Goal: Information Seeking & Learning: Learn about a topic

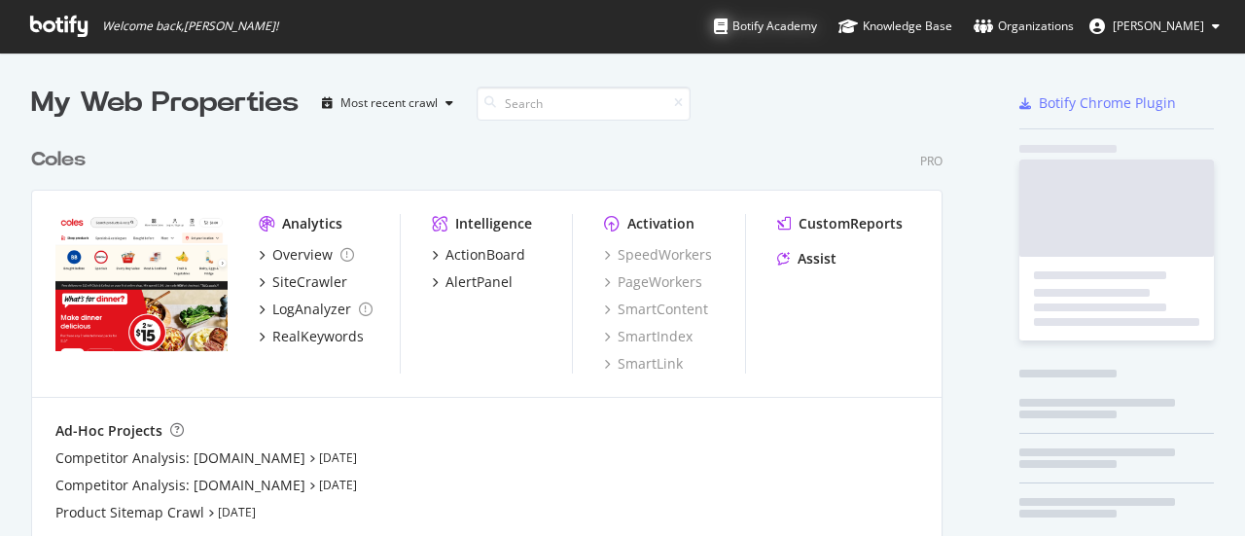
scroll to position [442, 912]
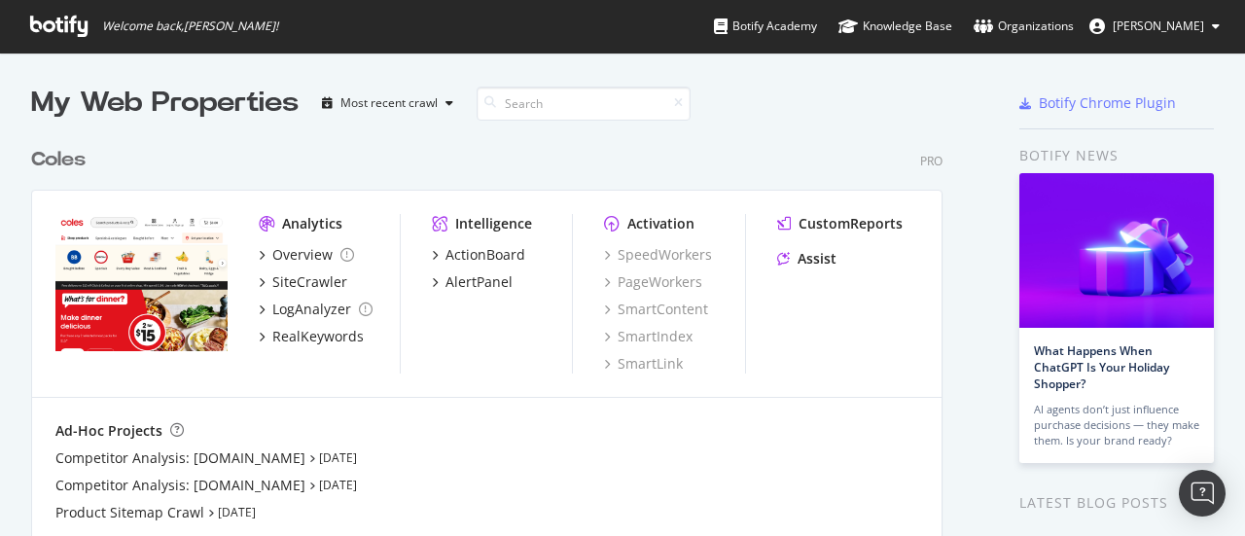
click at [40, 159] on div "Coles" at bounding box center [58, 160] width 54 height 28
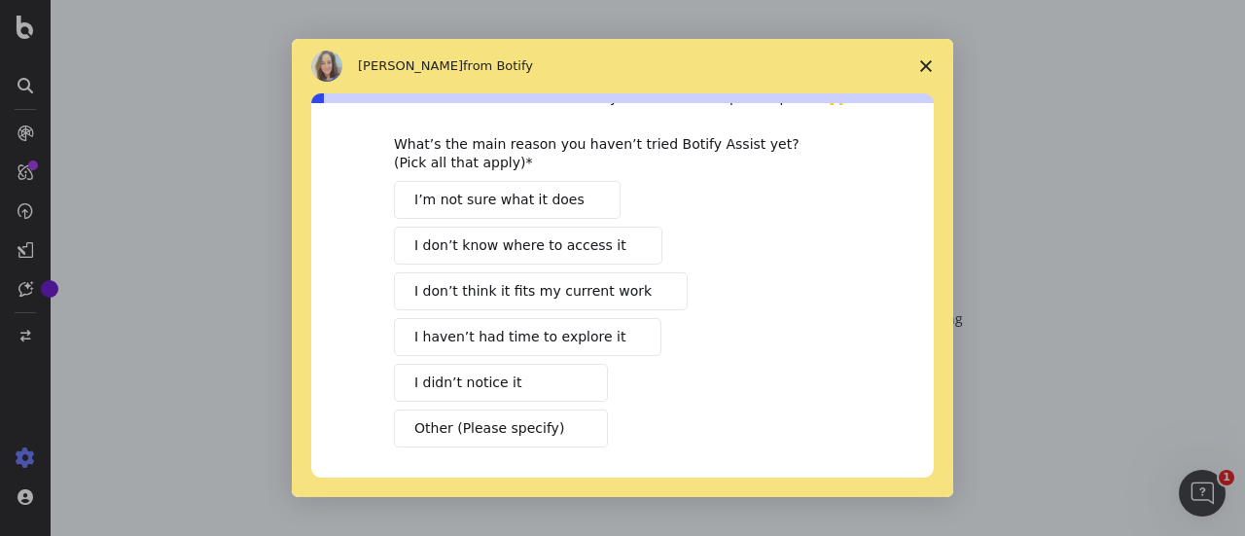
scroll to position [177, 0]
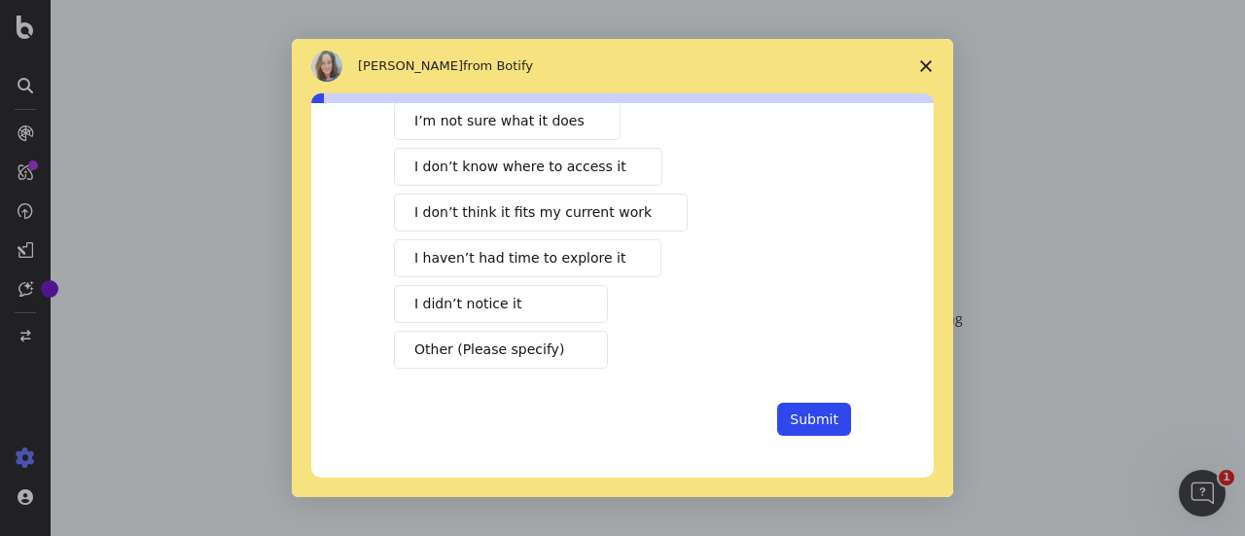
click at [940, 57] on span "Close survey" at bounding box center [926, 66] width 54 height 54
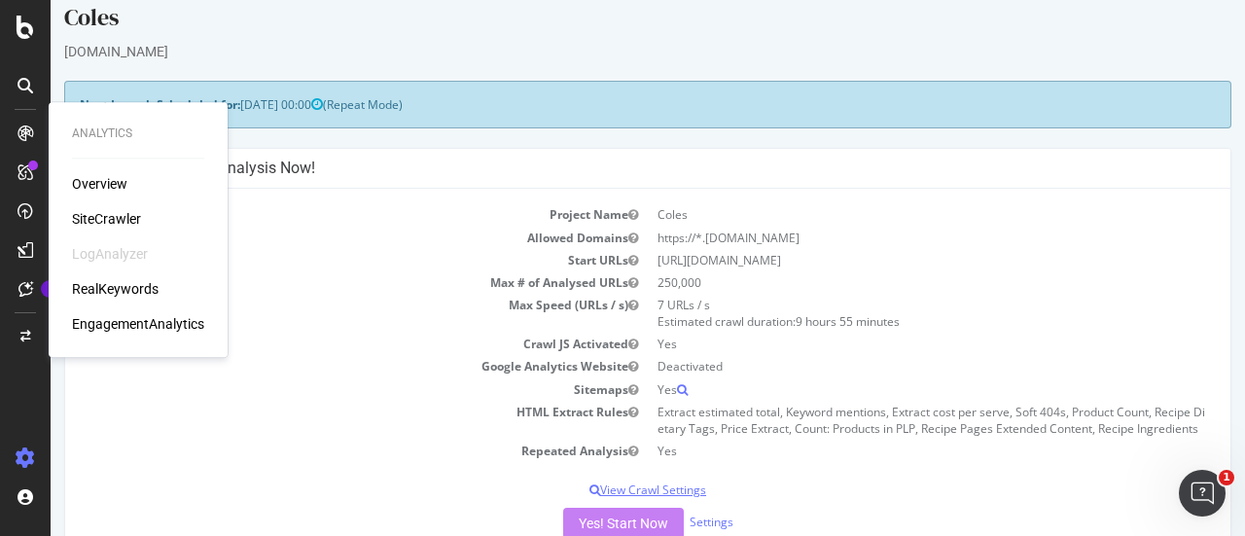
scroll to position [0, 0]
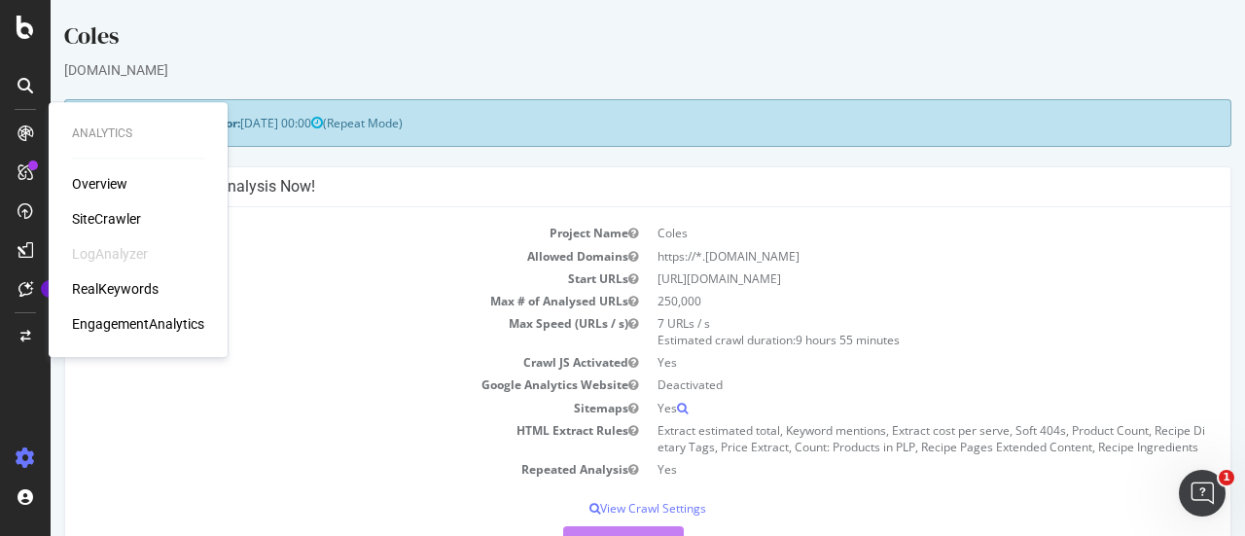
click at [336, 200] on div "Configure your New Analysis Now!" at bounding box center [647, 187] width 1165 height 40
click at [123, 178] on div "Overview" at bounding box center [99, 183] width 55 height 19
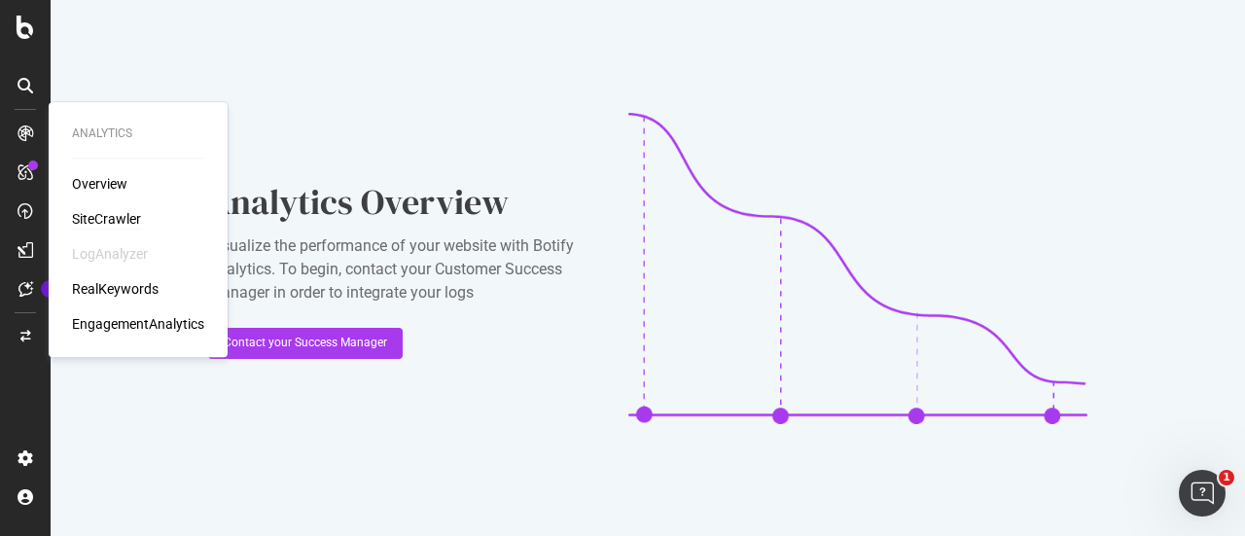
click at [125, 221] on div "SiteCrawler" at bounding box center [106, 218] width 69 height 19
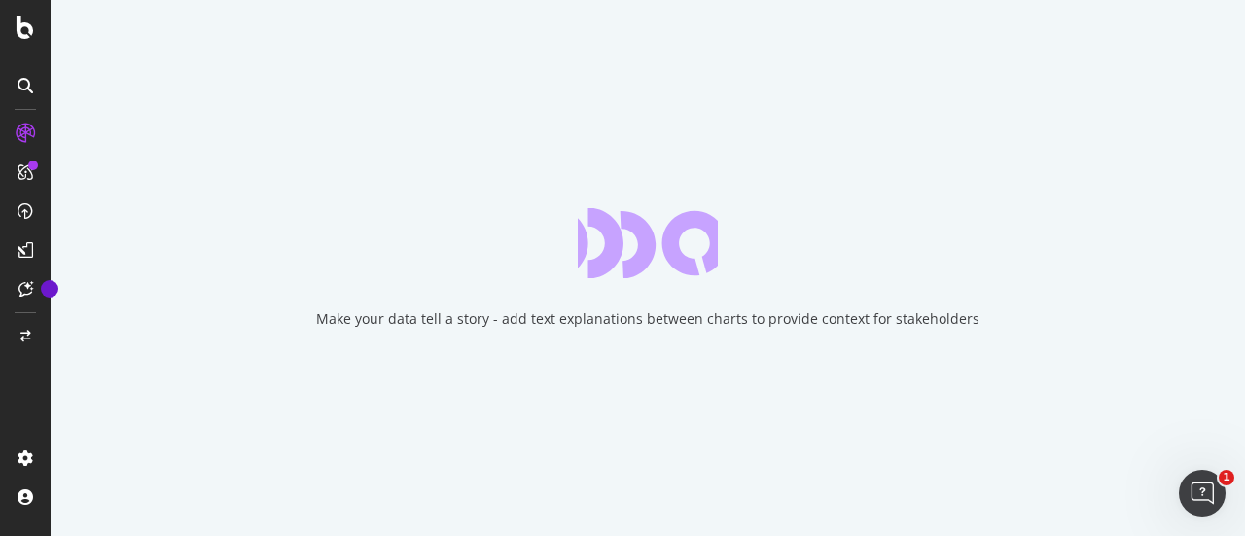
click at [403, 232] on div "Make your data tell a story - add text explanations between charts to provide c…" at bounding box center [648, 268] width 1195 height 536
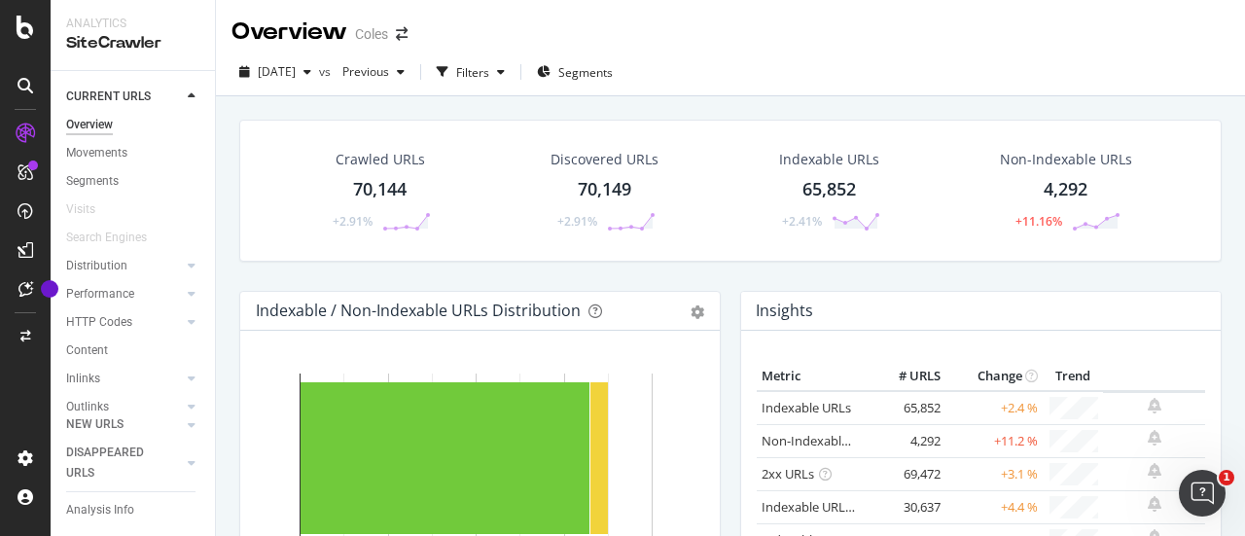
click at [401, 158] on div "Crawled URLs" at bounding box center [380, 159] width 89 height 19
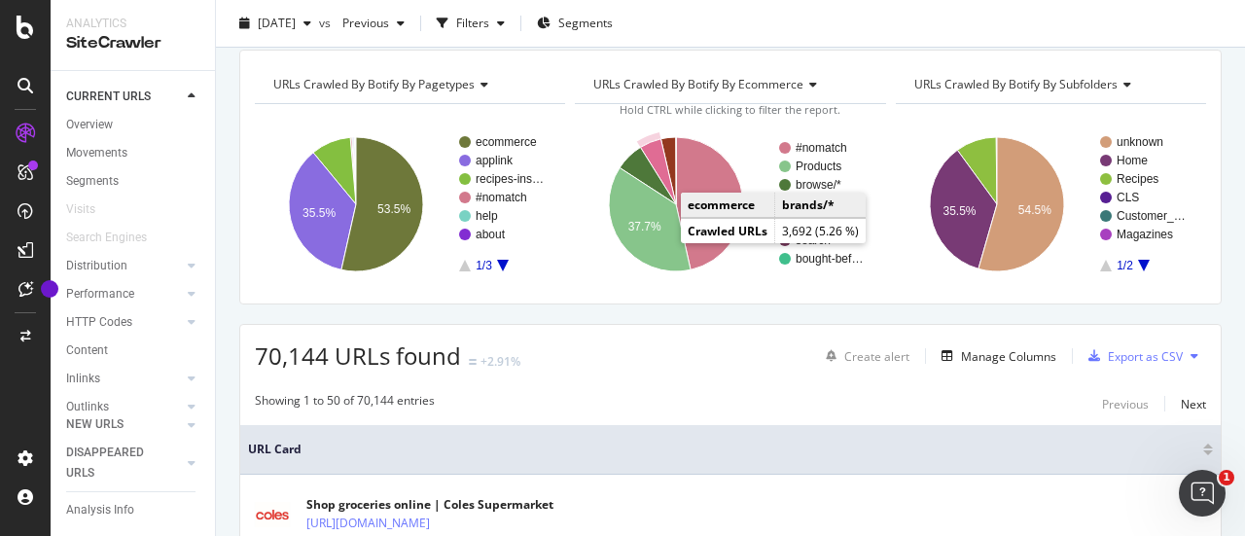
scroll to position [97, 0]
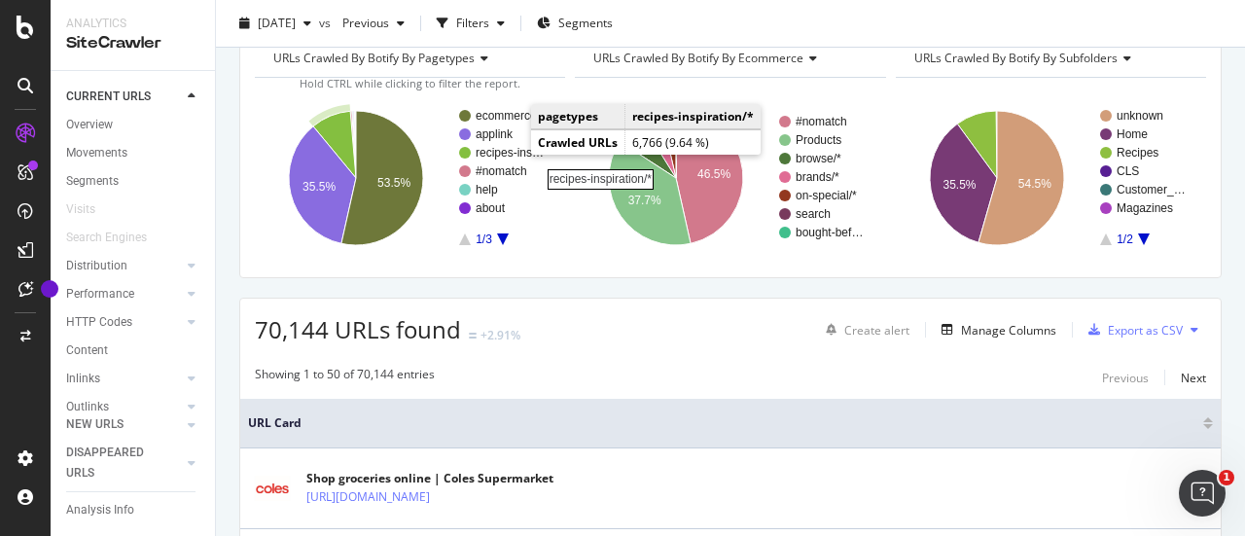
click at [506, 150] on rect "A chart." at bounding box center [511, 153] width 70 height 12
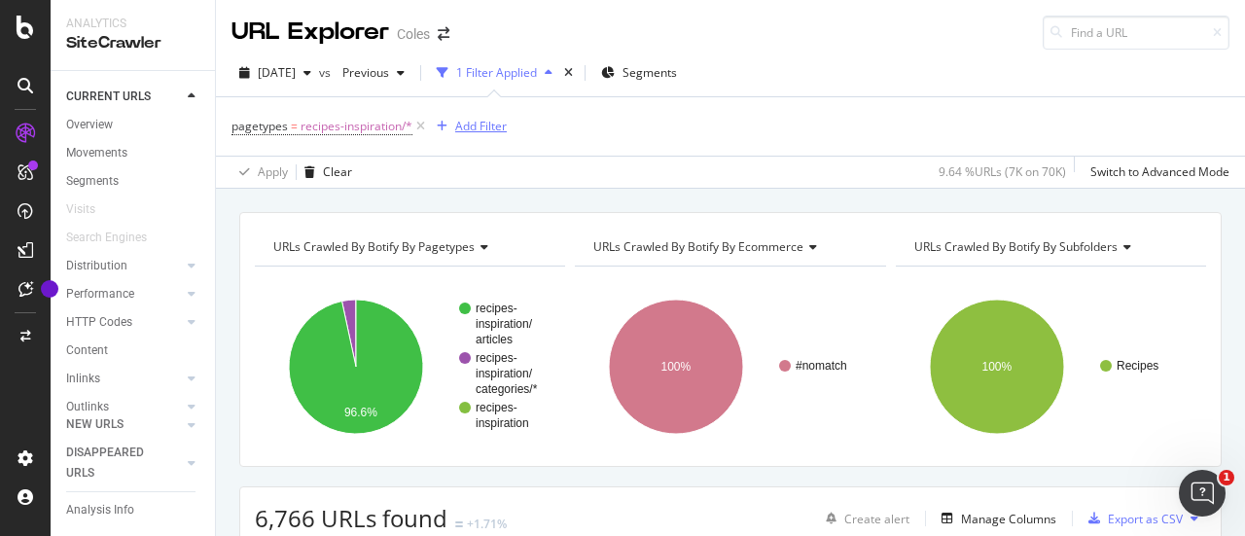
click at [502, 128] on div "Add Filter" at bounding box center [481, 126] width 52 height 17
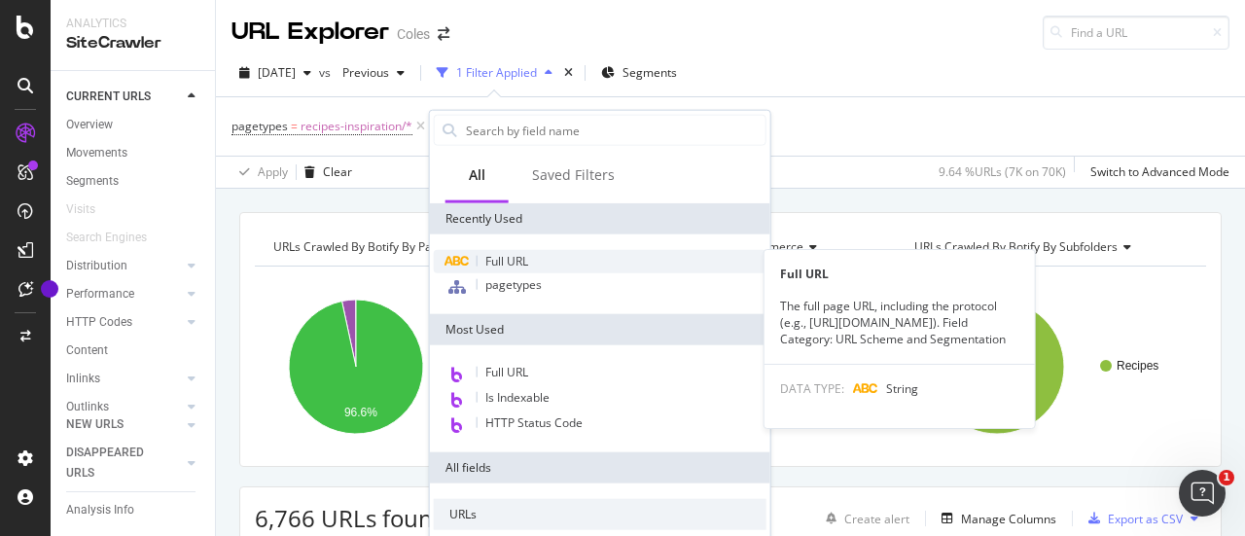
click at [527, 257] on span "Full URL" at bounding box center [506, 261] width 43 height 17
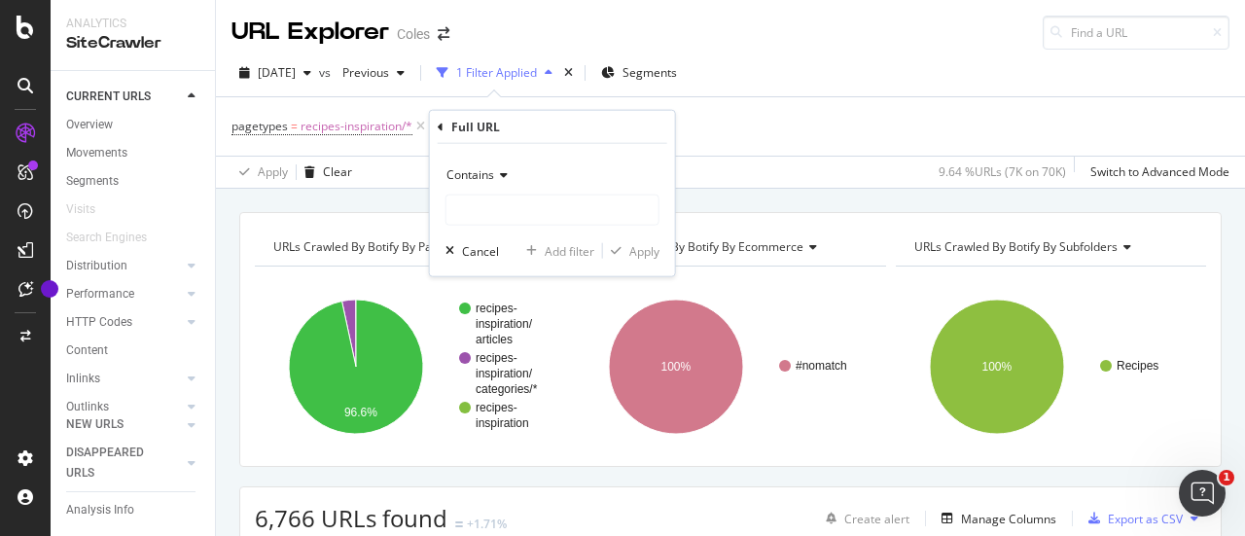
click at [486, 229] on div "Contains Cancel Add filter Apply" at bounding box center [552, 210] width 245 height 132
click at [501, 211] on input "text" at bounding box center [553, 210] width 212 height 31
type input "easy-dinner-ideas"
click at [631, 251] on div "Apply" at bounding box center [644, 250] width 30 height 17
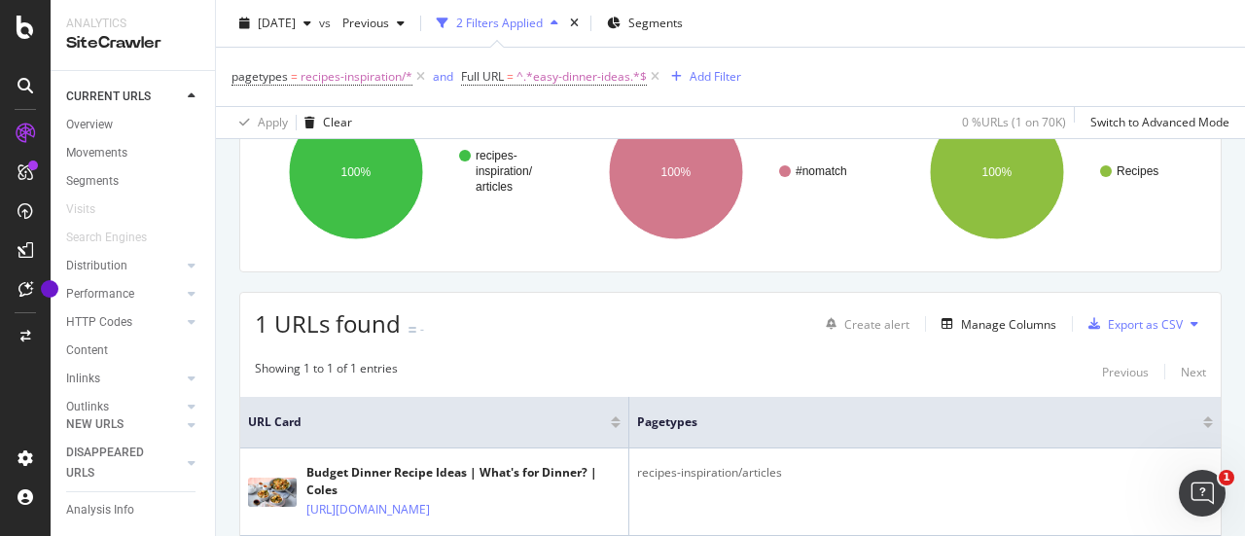
scroll to position [292, 0]
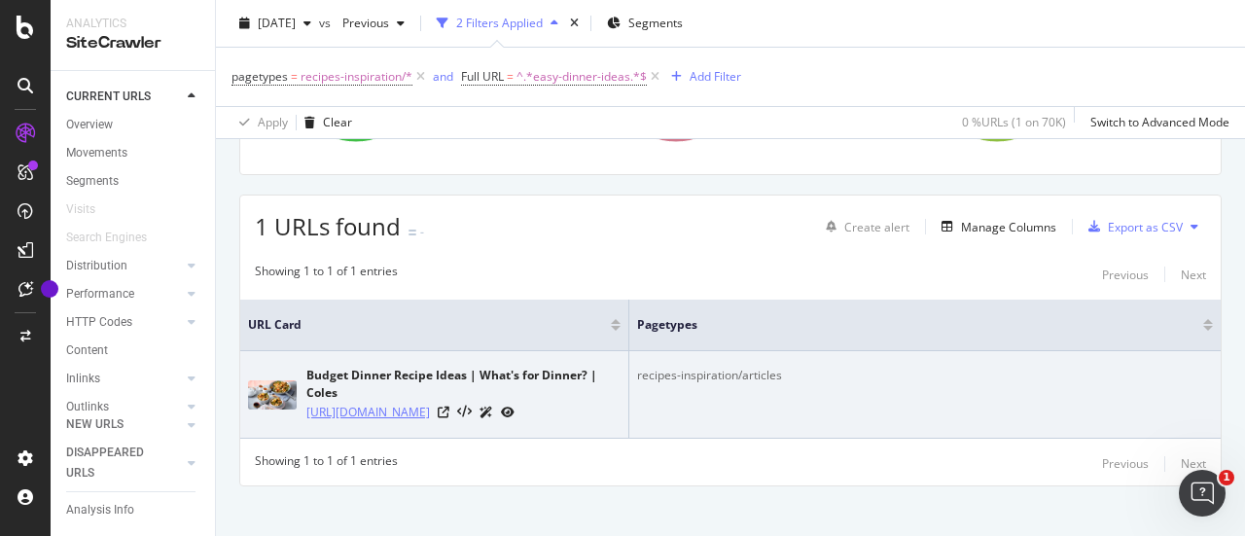
click at [403, 408] on link "[URL][DOMAIN_NAME]" at bounding box center [368, 412] width 124 height 19
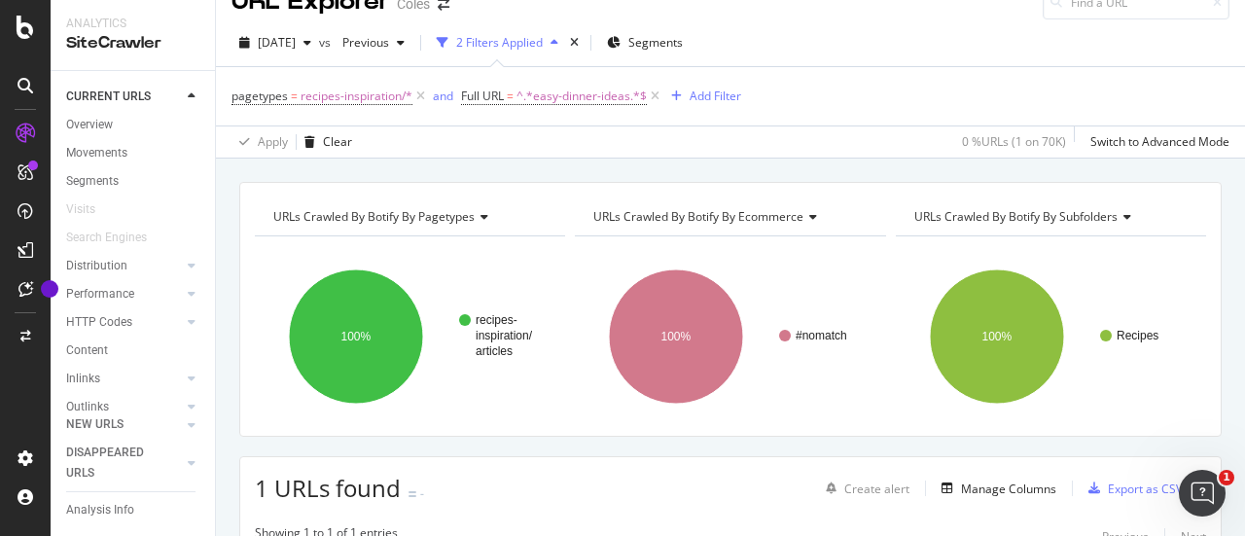
scroll to position [0, 0]
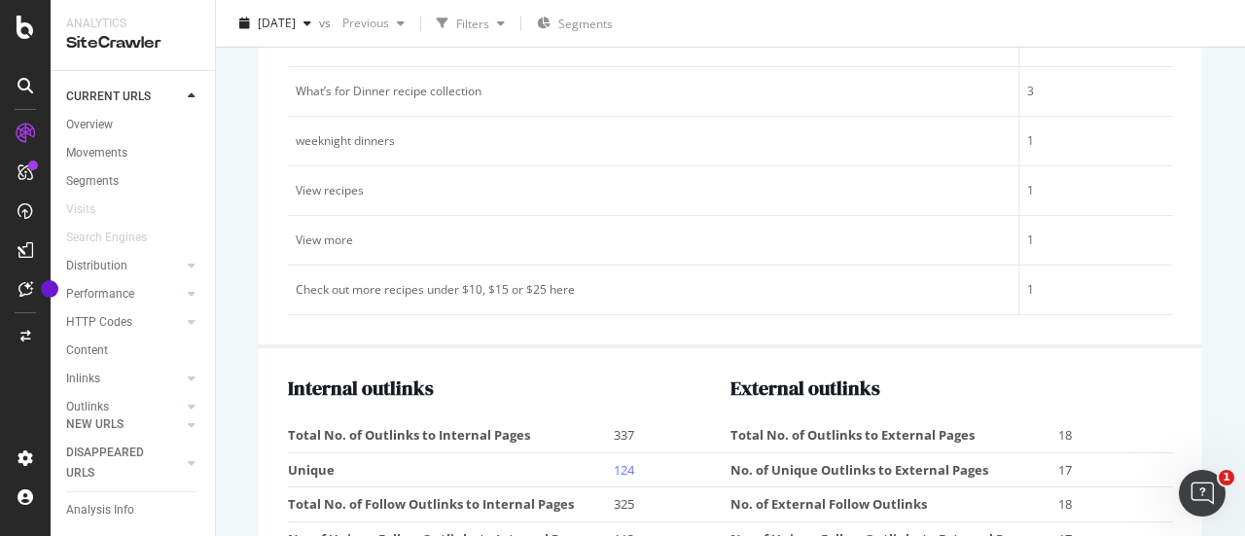
scroll to position [2724, 0]
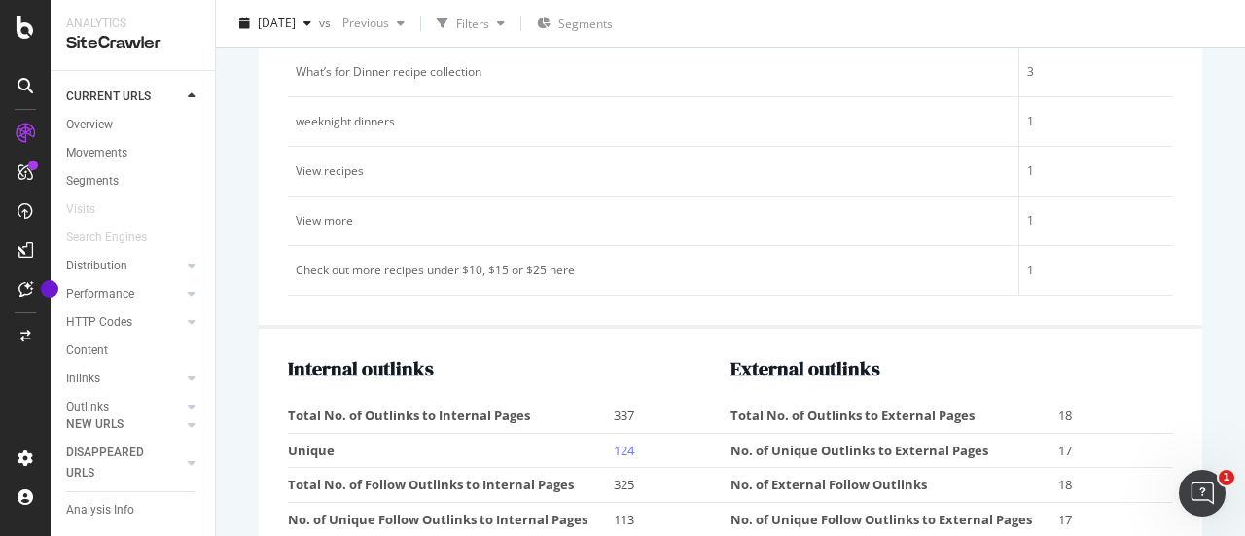
click at [625, 399] on td "337" at bounding box center [672, 416] width 117 height 34
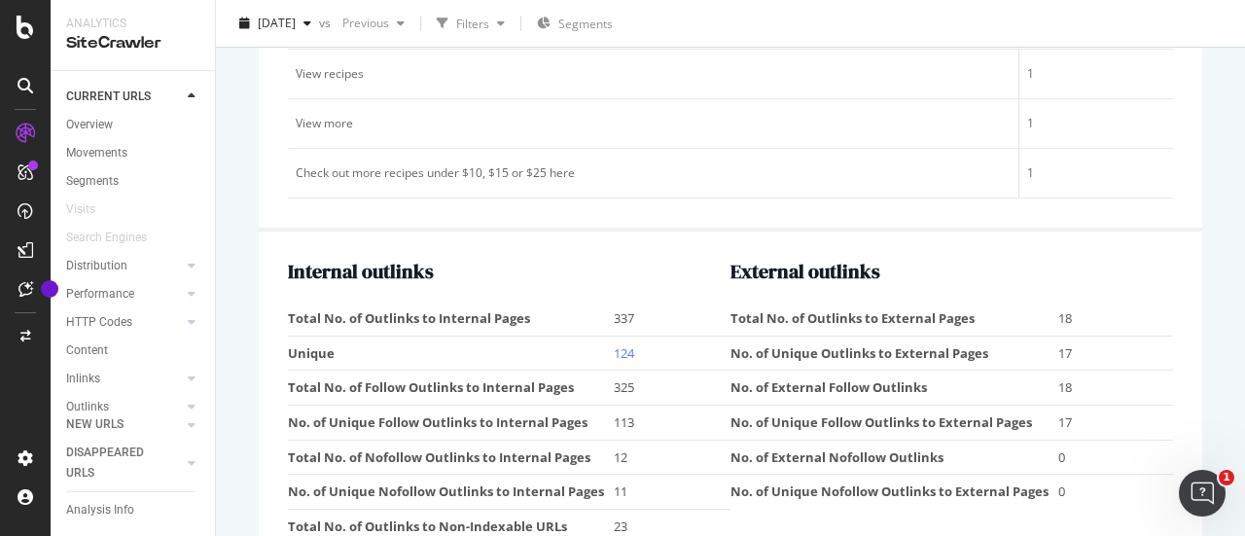
scroll to position [2858, 0]
